Goal: Task Accomplishment & Management: Complete application form

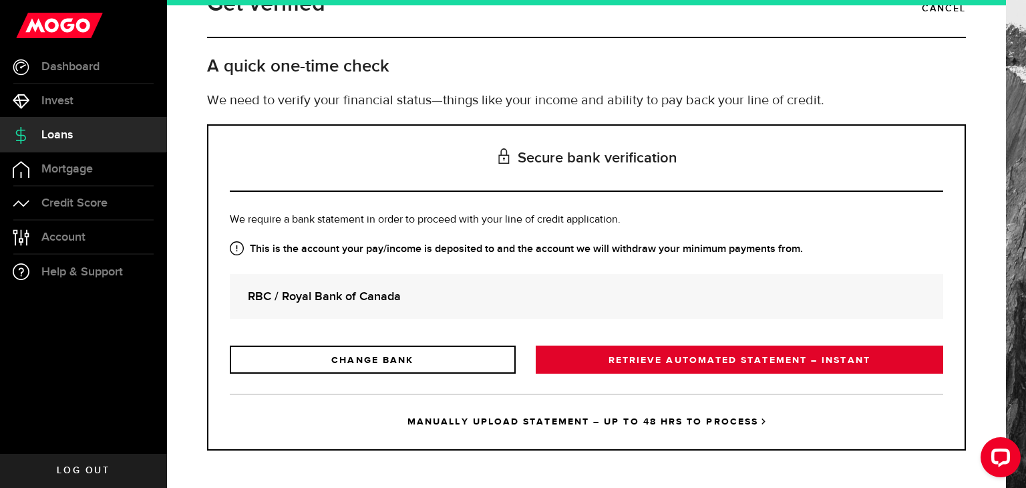
click at [553, 363] on link "RETRIEVE AUTOMATED STATEMENT – INSTANT" at bounding box center [740, 359] width 408 height 28
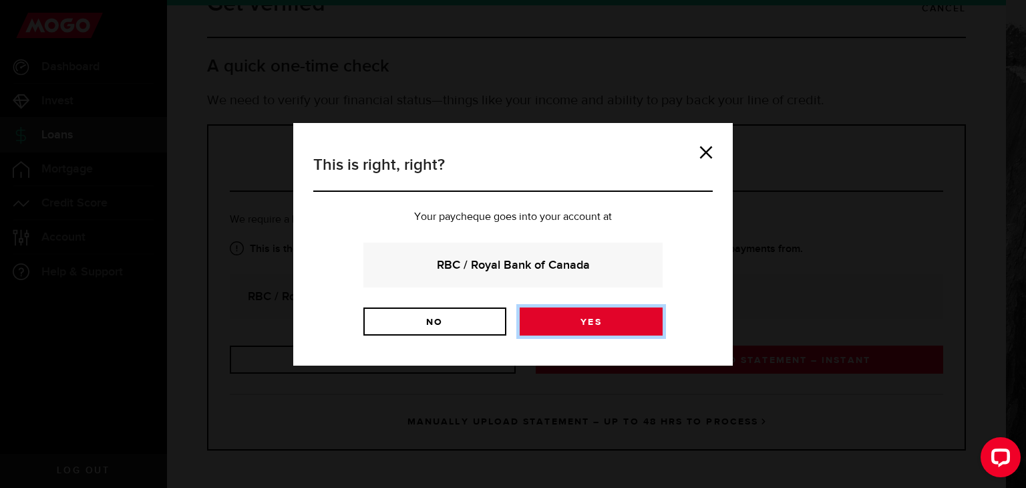
click at [557, 319] on link "Yes" at bounding box center [591, 321] width 143 height 28
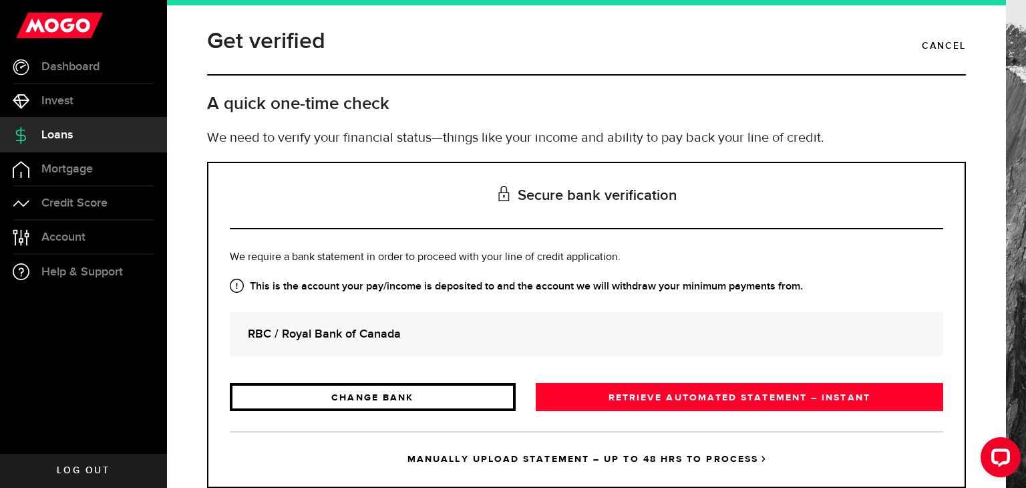
click at [449, 399] on link "CHANGE BANK" at bounding box center [373, 397] width 286 height 28
click at [0, 0] on p "Log in to your online banking to verify your financial status." at bounding box center [0, 0] width 0 height 0
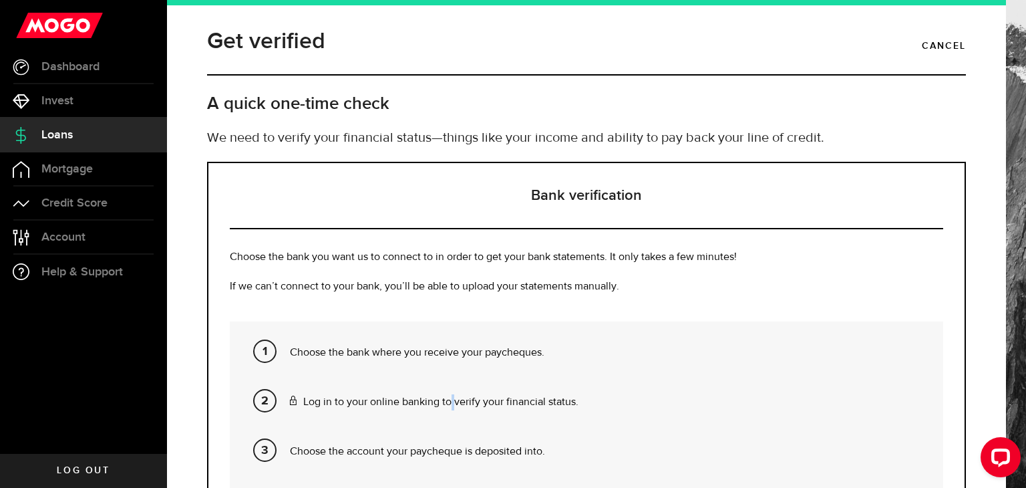
scroll to position [134, 0]
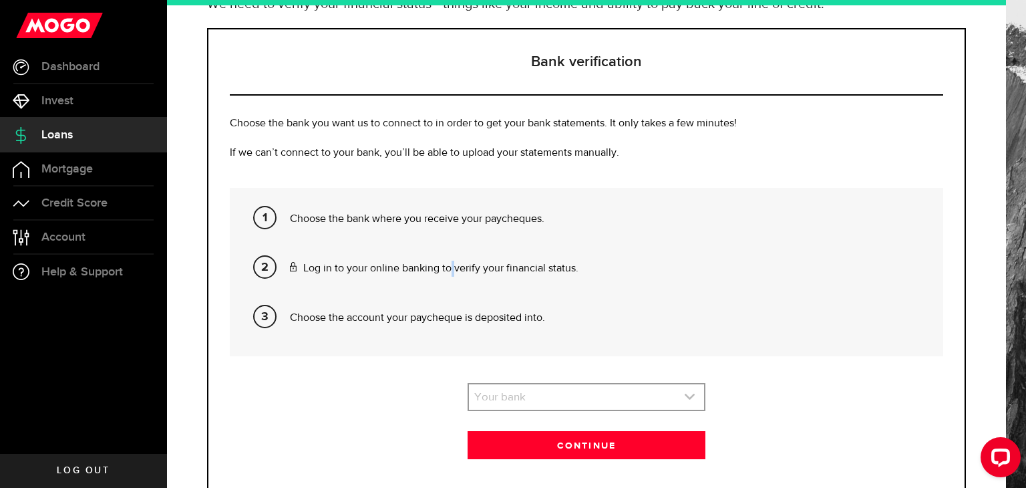
click at [691, 395] on link "expand select" at bounding box center [586, 396] width 235 height 25
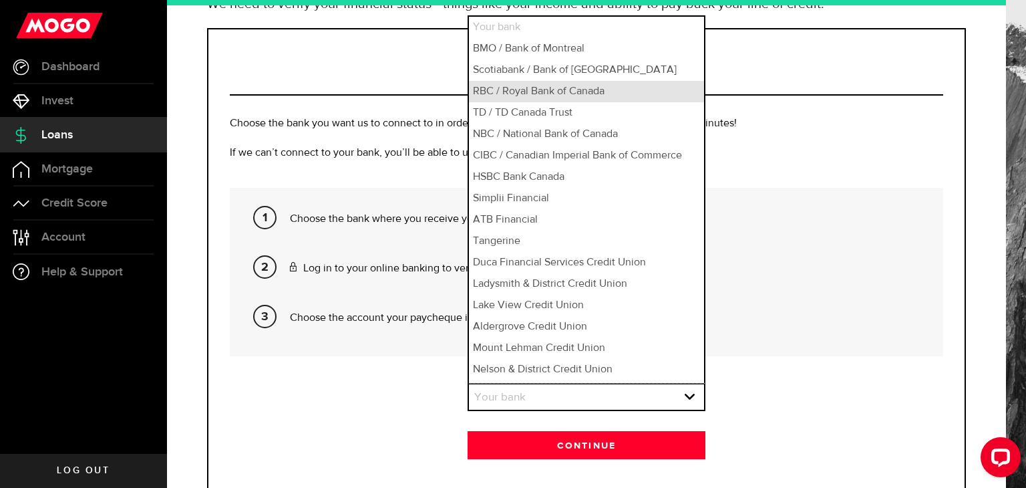
click at [526, 88] on li "RBC / Royal Bank of Canada" at bounding box center [586, 91] width 235 height 21
select select "3"
click at [526, 88] on li "RBC / Royal Bank of Canada" at bounding box center [586, 91] width 235 height 21
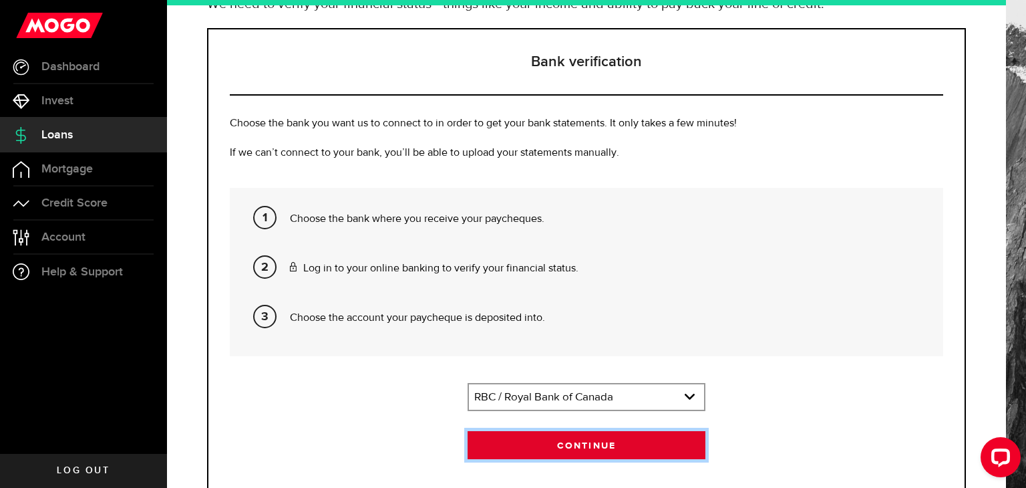
click at [585, 434] on button "Continue" at bounding box center [587, 445] width 238 height 28
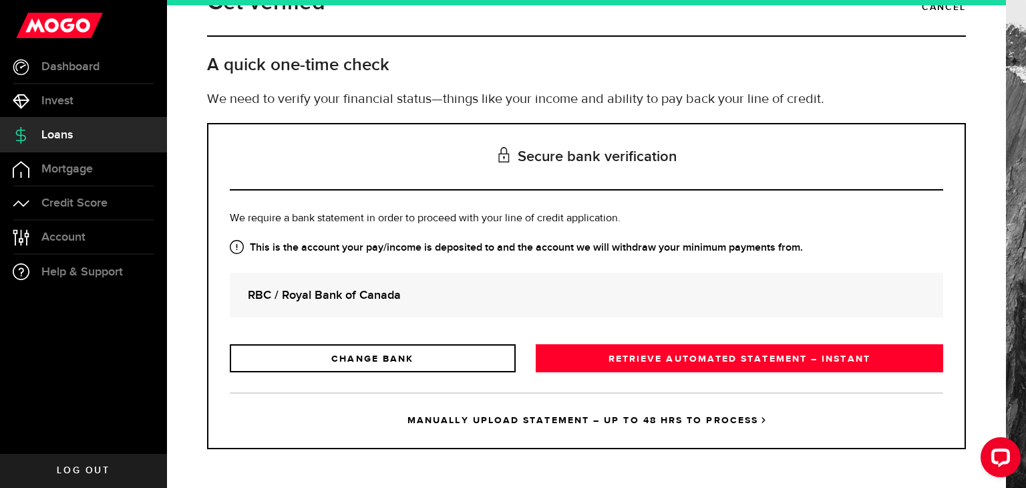
scroll to position [0, 0]
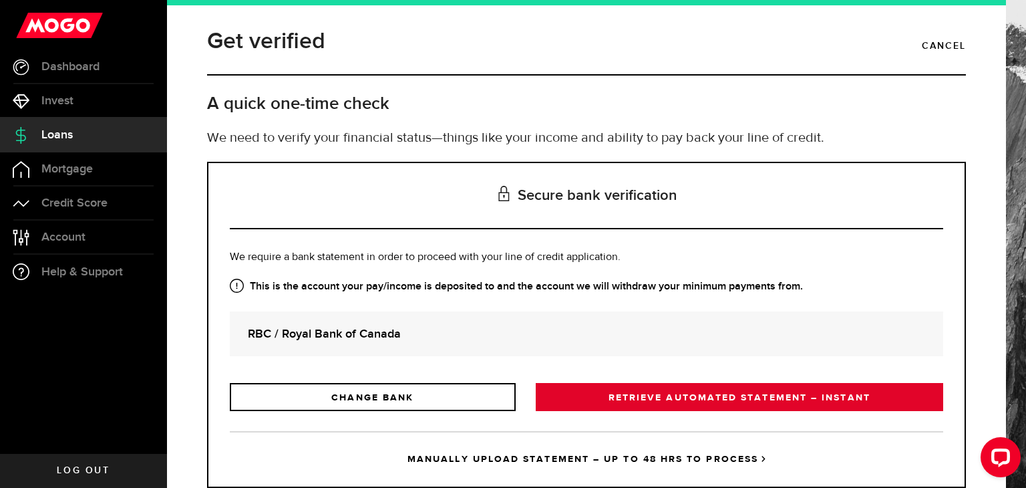
click at [624, 399] on link "RETRIEVE AUTOMATED STATEMENT – INSTANT" at bounding box center [740, 397] width 408 height 28
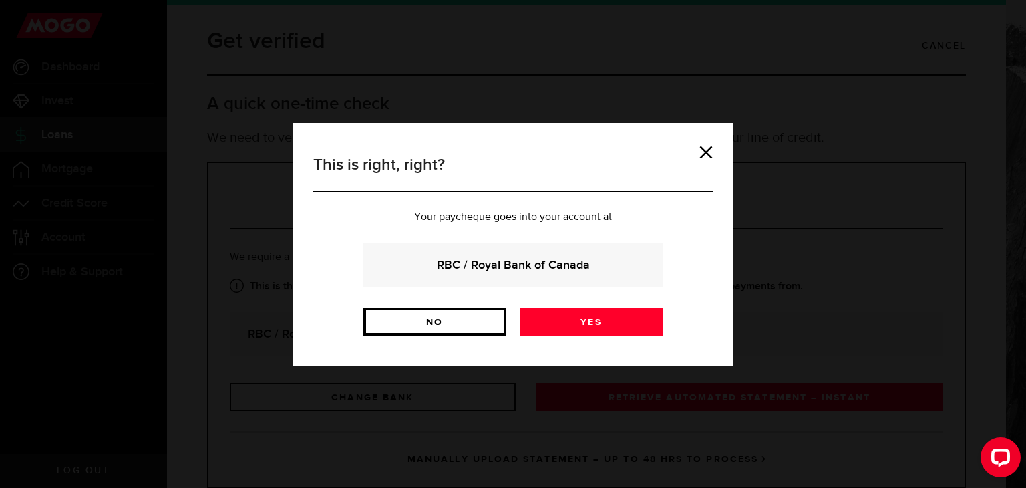
click at [484, 311] on link "No" at bounding box center [434, 321] width 143 height 28
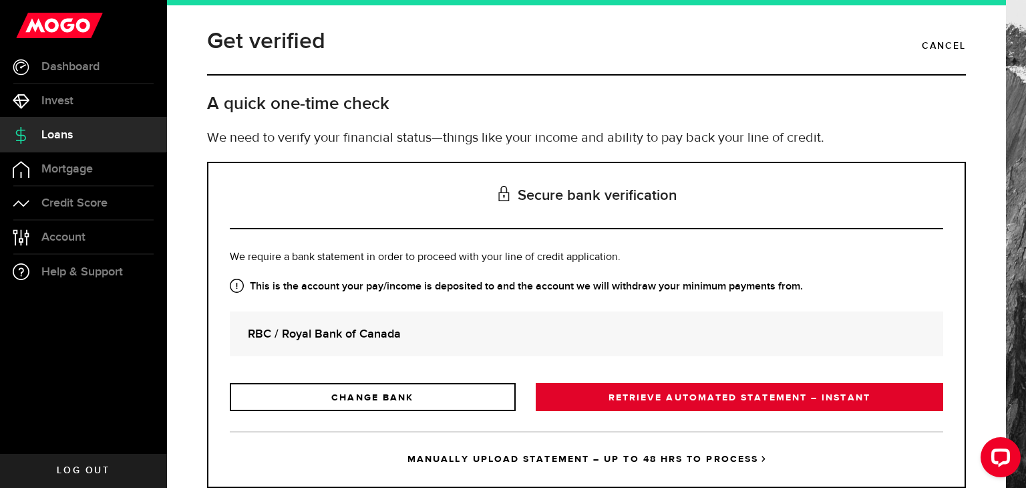
click at [573, 393] on link "RETRIEVE AUTOMATED STATEMENT – INSTANT" at bounding box center [740, 397] width 408 height 28
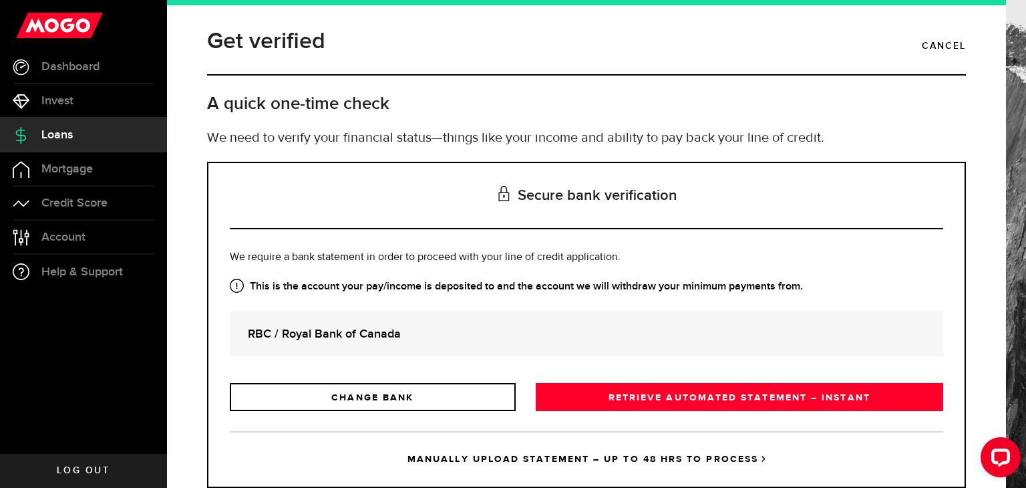
click at [0, 0] on div "This is right, right? Your paycheque goes into your account at RBC / Royal Bank…" at bounding box center [0, 0] width 0 height 0
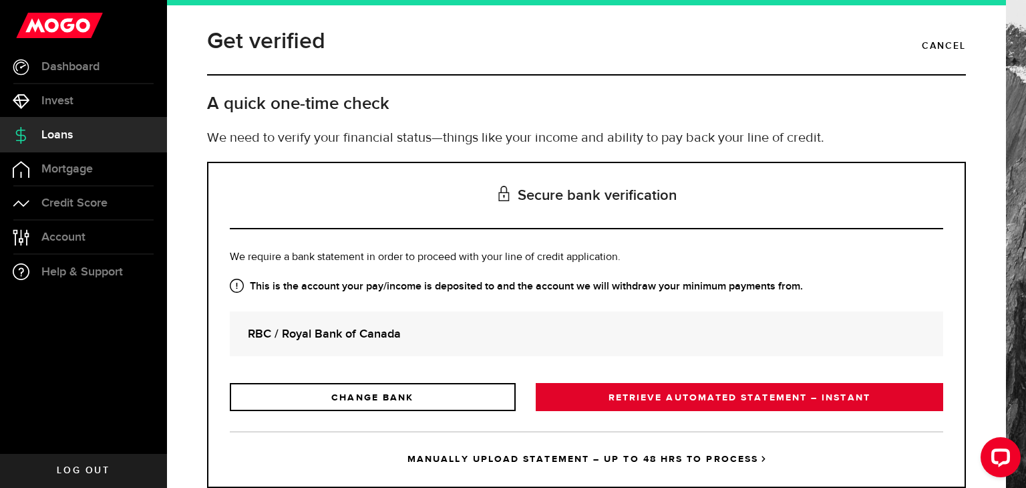
click at [573, 393] on link "RETRIEVE AUTOMATED STATEMENT – INSTANT" at bounding box center [740, 397] width 408 height 28
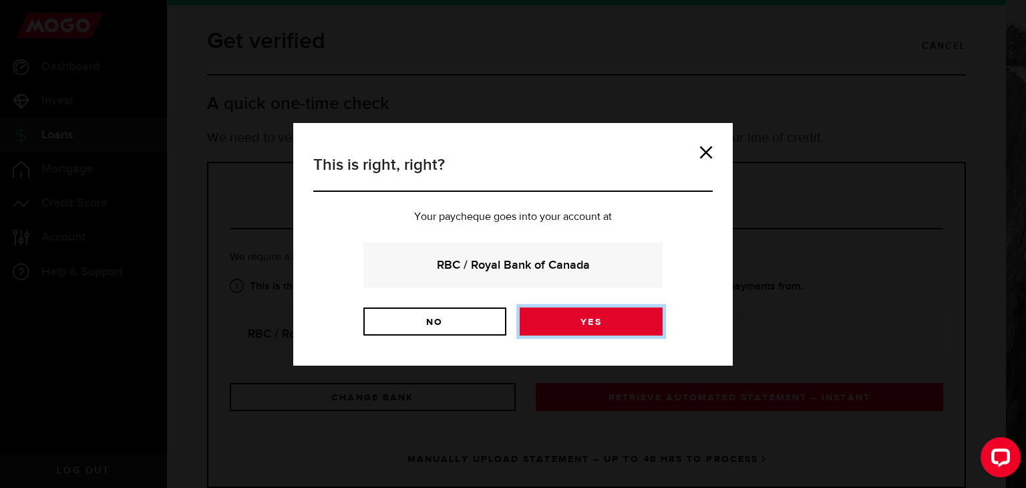
click at [581, 319] on link "Yes" at bounding box center [591, 321] width 143 height 28
